Goal: Register for event/course

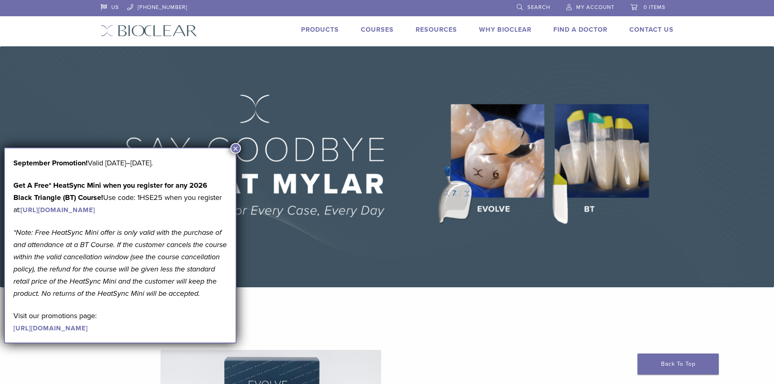
click at [236, 149] on button "×" at bounding box center [235, 148] width 11 height 11
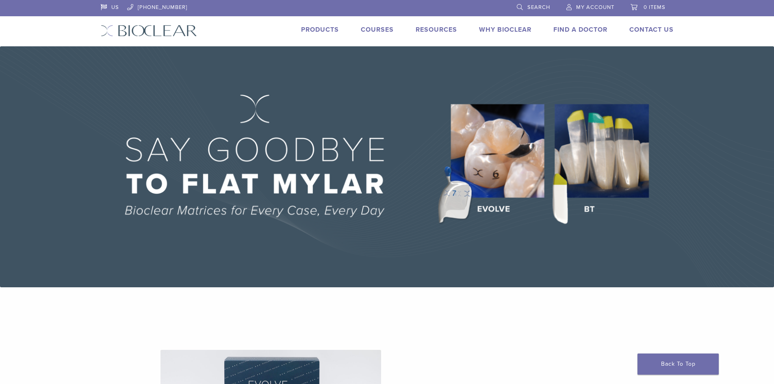
click at [367, 28] on link "Courses" at bounding box center [377, 30] width 33 height 8
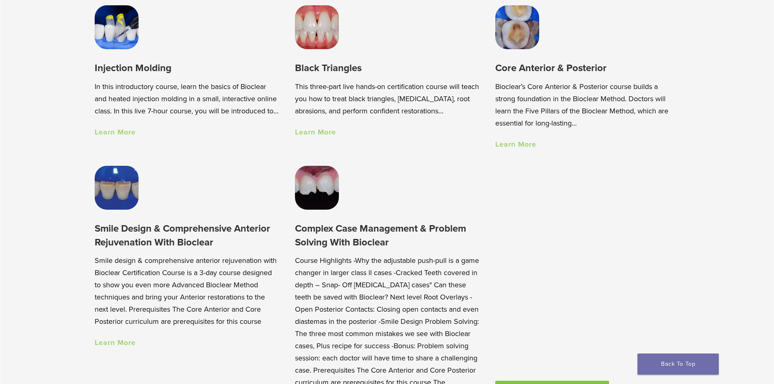
scroll to position [691, 0]
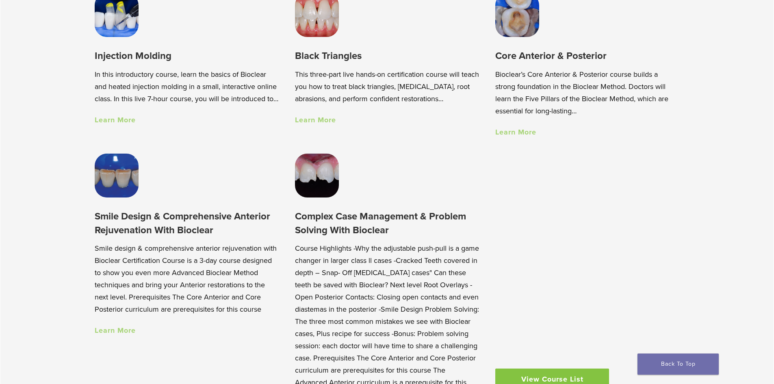
click at [126, 335] on link "Learn More" at bounding box center [115, 330] width 41 height 9
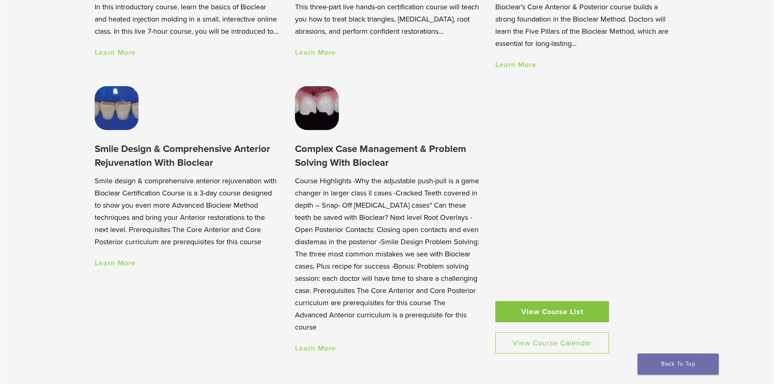
scroll to position [772, 0]
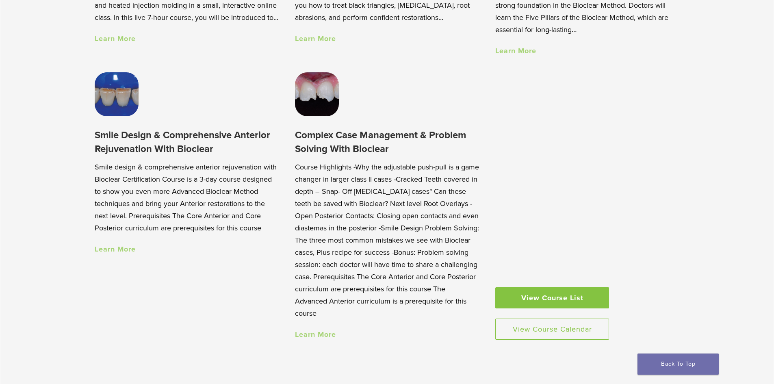
click at [311, 337] on link "Learn More" at bounding box center [315, 334] width 41 height 9
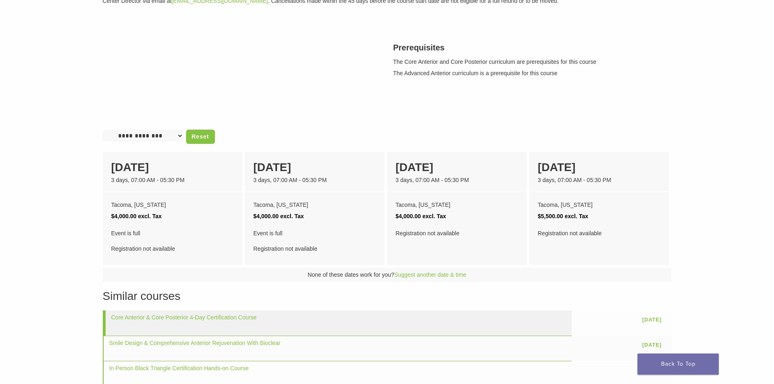
scroll to position [284, 0]
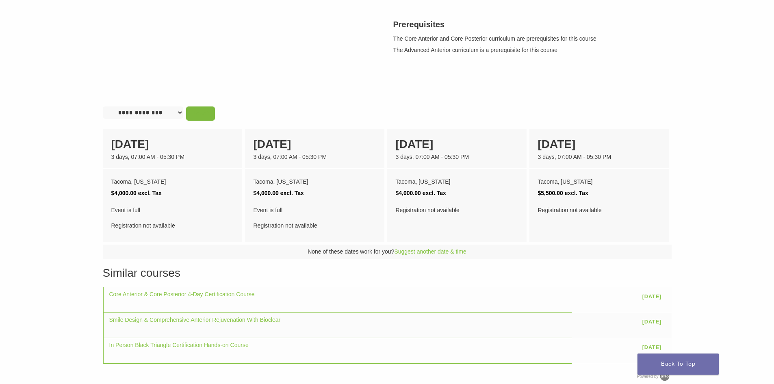
click at [204, 113] on link "Reset" at bounding box center [200, 113] width 29 height 14
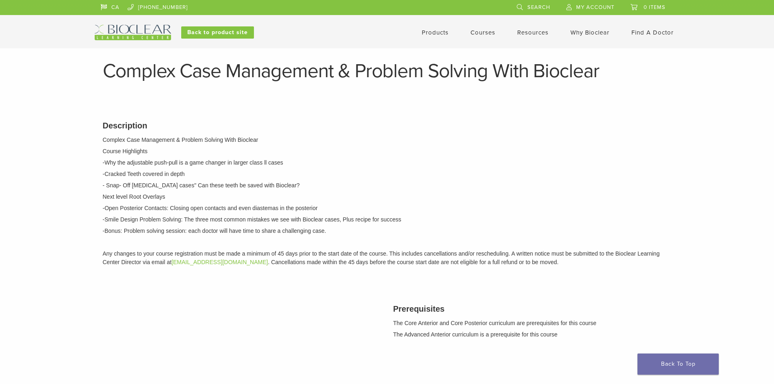
click at [481, 31] on link "Courses" at bounding box center [483, 32] width 25 height 7
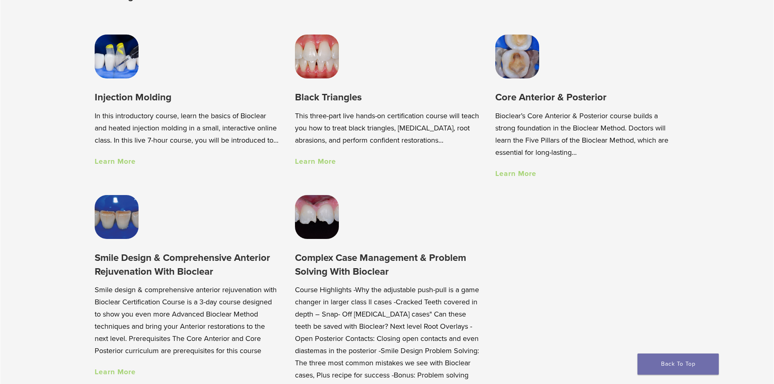
scroll to position [650, 0]
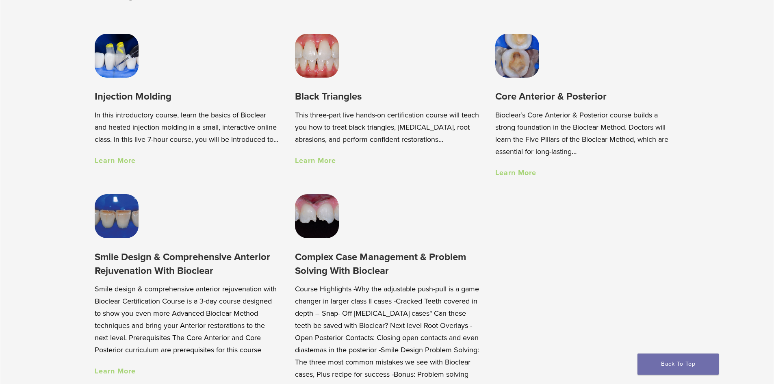
click at [322, 161] on link "Learn More" at bounding box center [315, 160] width 41 height 9
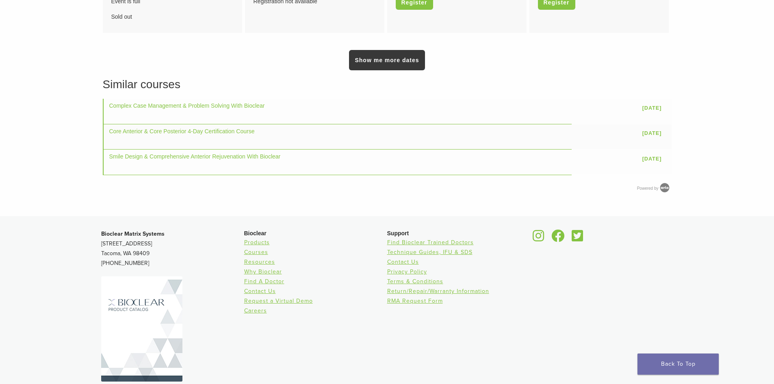
scroll to position [688, 0]
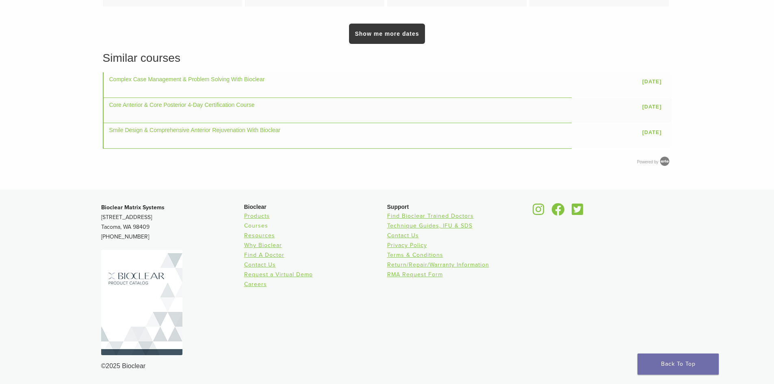
click at [265, 225] on link "Courses" at bounding box center [256, 225] width 24 height 7
